Goal: Find contact information: Find contact information

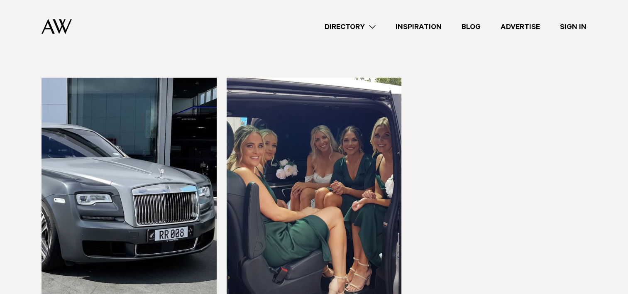
scroll to position [581, 0]
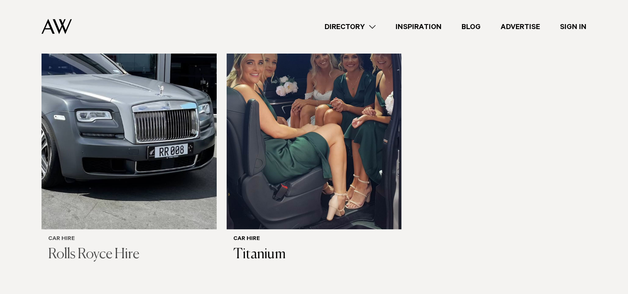
click at [146, 141] on img at bounding box center [128, 112] width 175 height 235
click at [71, 219] on img at bounding box center [128, 112] width 175 height 235
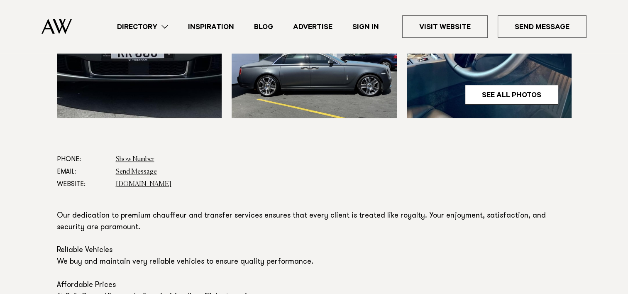
scroll to position [373, 0]
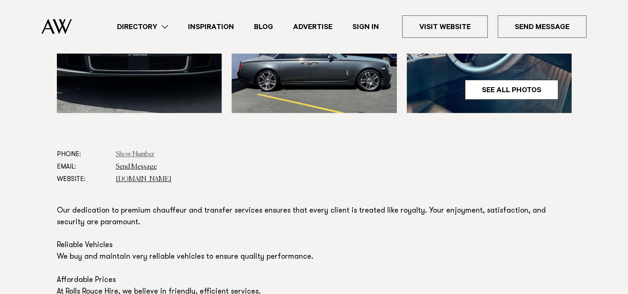
click at [130, 153] on link "Show Number" at bounding box center [135, 154] width 39 height 7
click at [131, 168] on link "Send Message" at bounding box center [136, 166] width 41 height 7
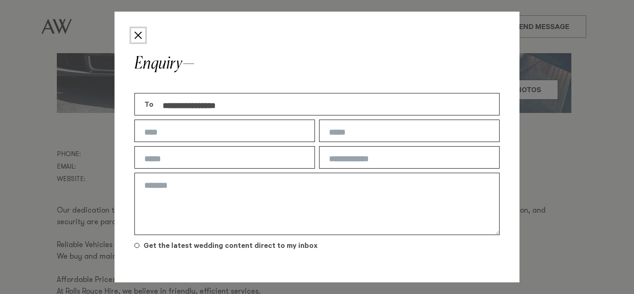
click at [139, 39] on button "Close" at bounding box center [138, 35] width 14 height 14
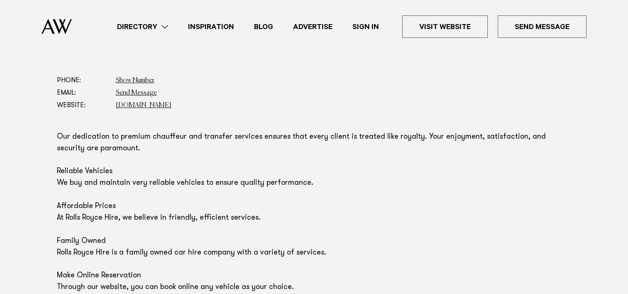
scroll to position [456, 0]
